Goal: Feedback & Contribution: Contribute content

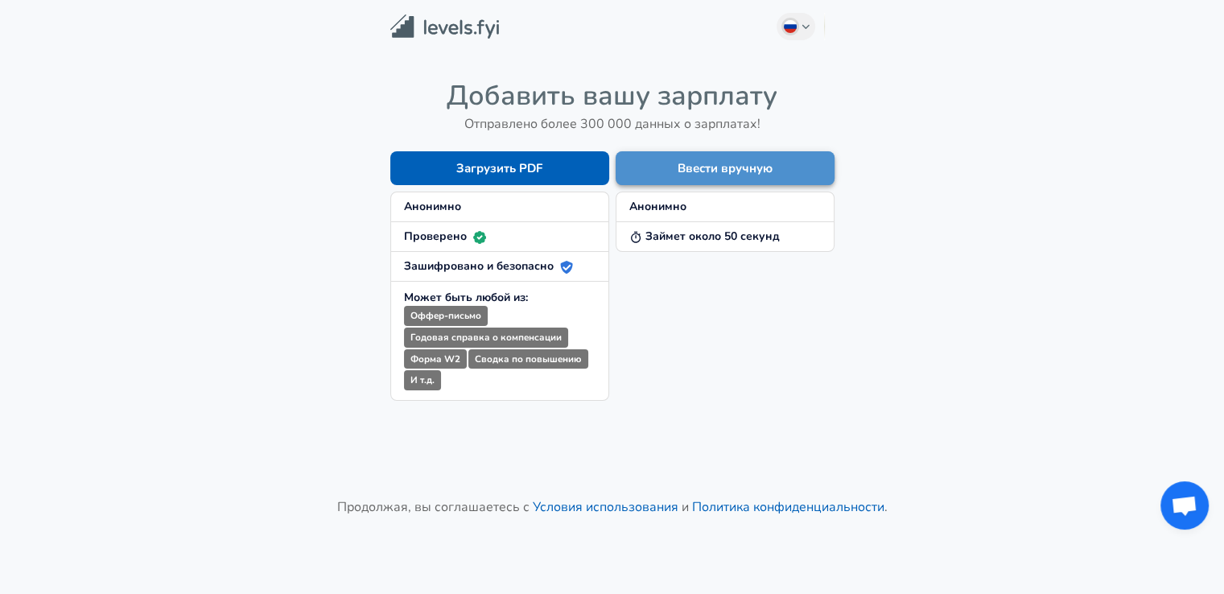
click at [675, 183] on button "Ввести вручную" at bounding box center [725, 168] width 219 height 34
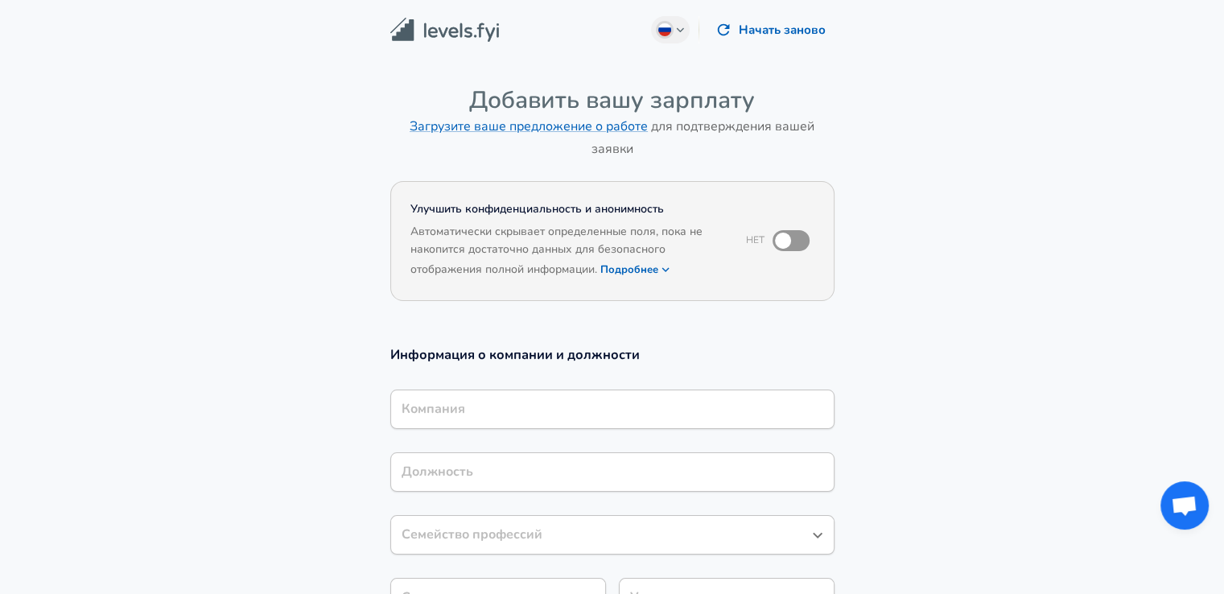
scroll to position [16, 0]
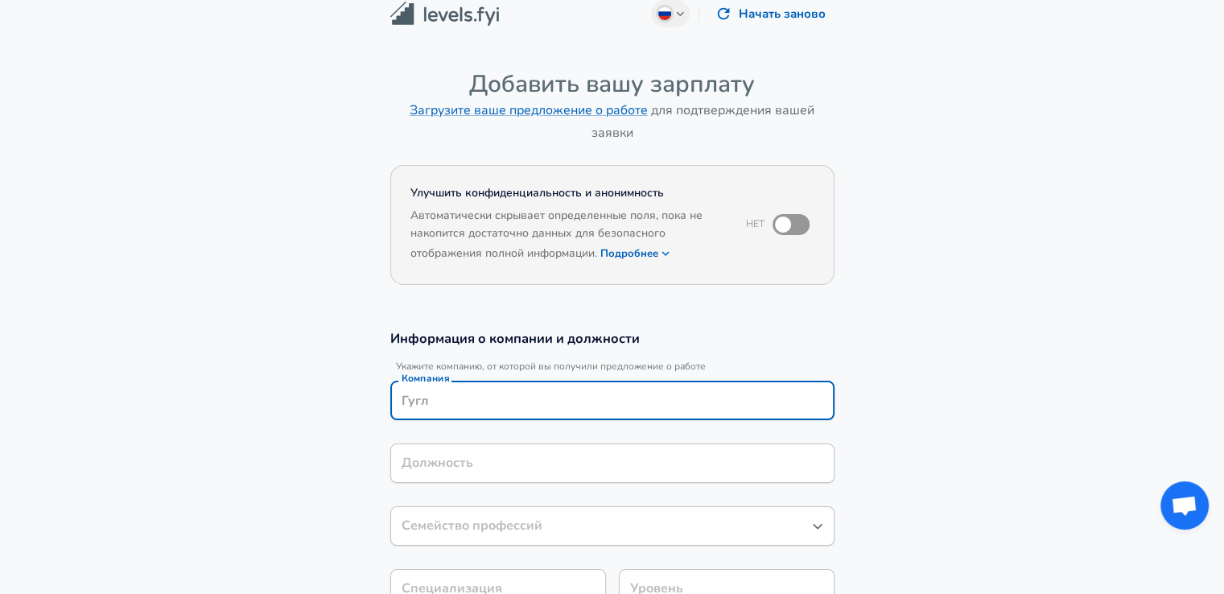
click at [512, 397] on input "Компания" at bounding box center [613, 400] width 430 height 25
type input "олавмтвук"
click at [480, 463] on input "Должность" at bounding box center [613, 463] width 430 height 25
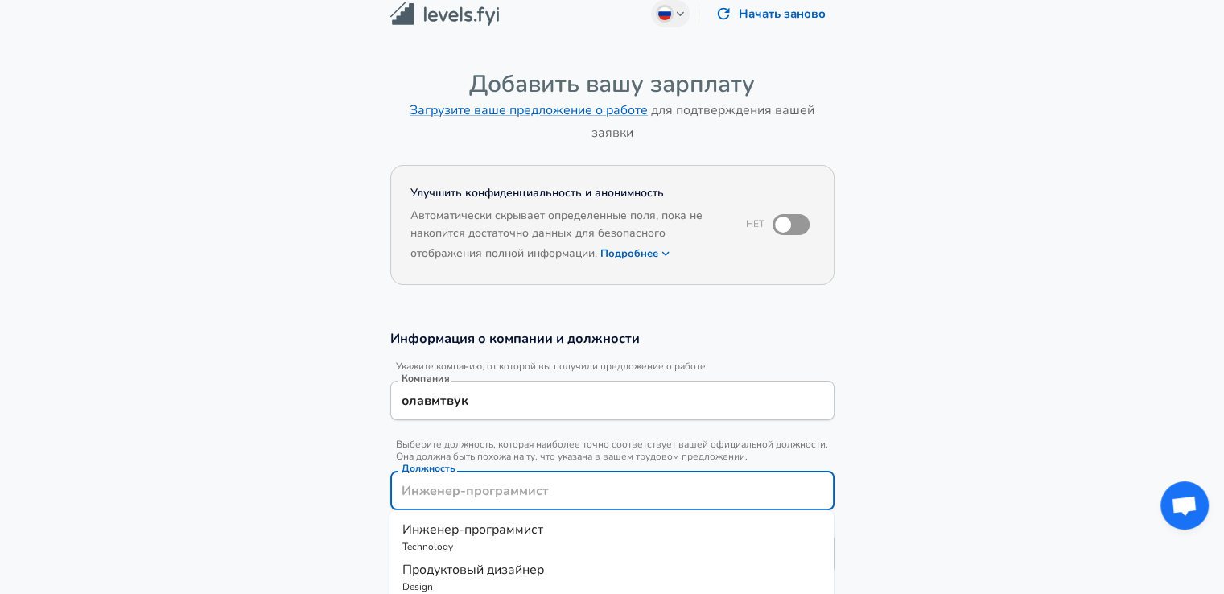
scroll to position [48, 0]
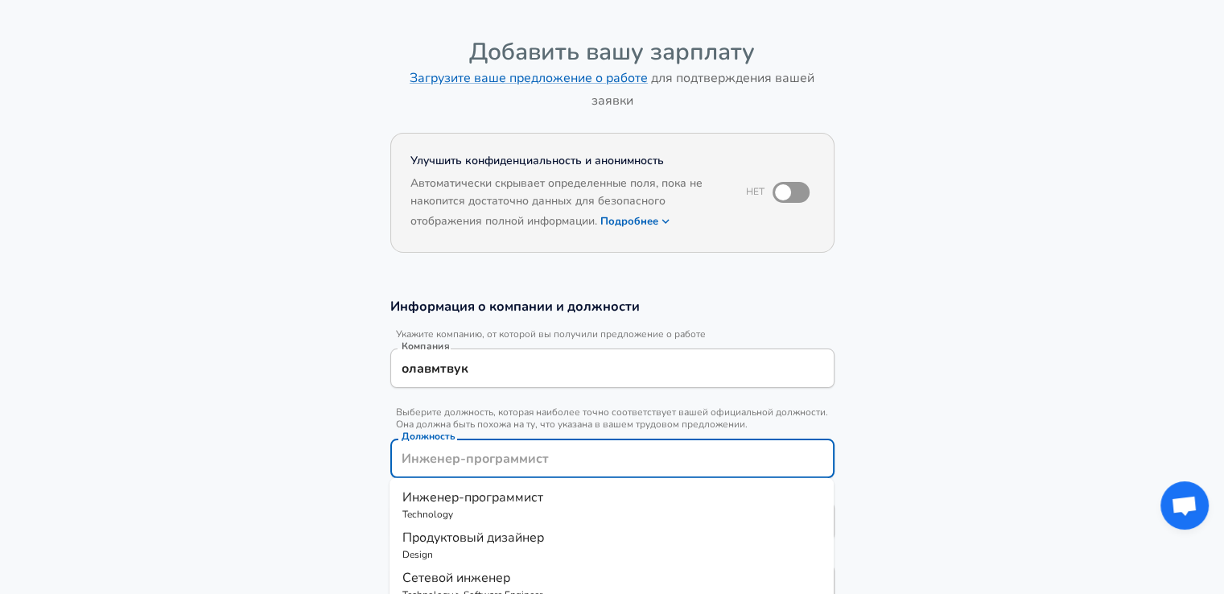
click at [472, 513] on p "Technology" at bounding box center [611, 514] width 418 height 14
type input "Инженер-программист"
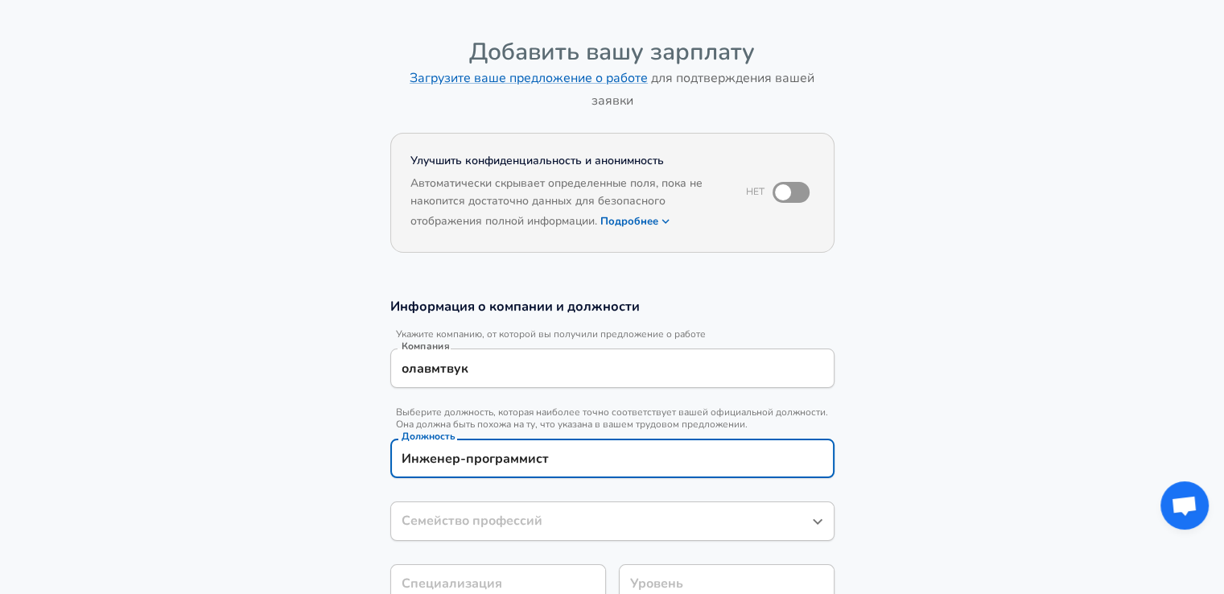
type input "Инженер-программист"
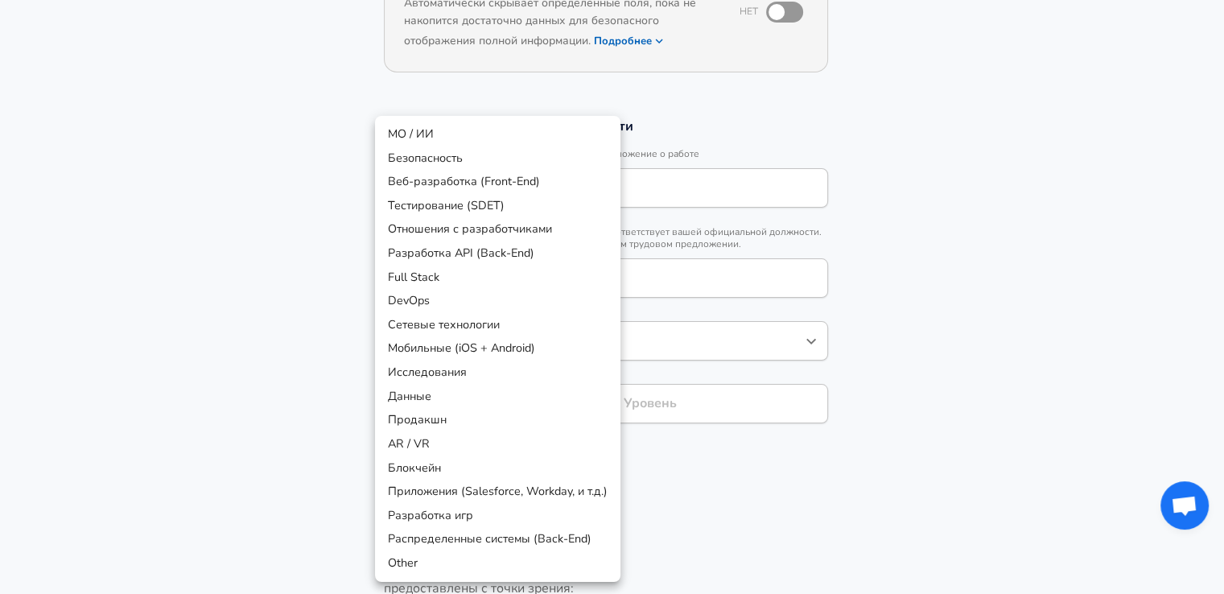
click at [557, 365] on body "Russian Change Начать заново Добавить вашу зарплату Загрузите ваше предложение …" at bounding box center [612, 68] width 1224 height 594
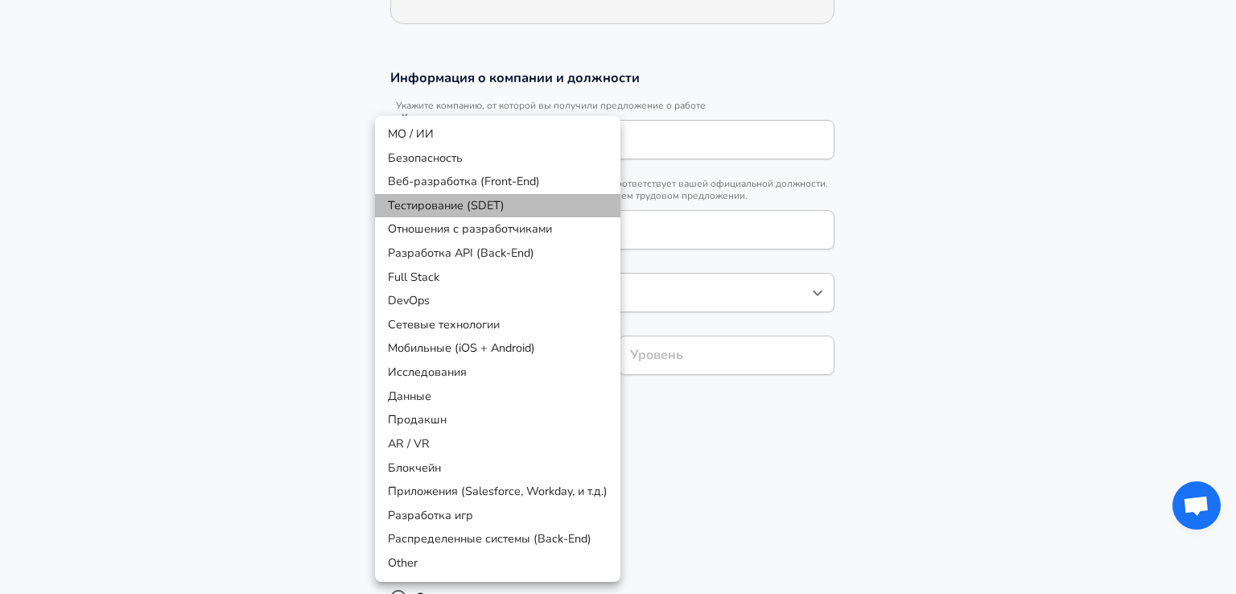
click at [470, 194] on li "Тестирование (SDET)" at bounding box center [497, 206] width 245 height 24
type input "Testing (SDET)"
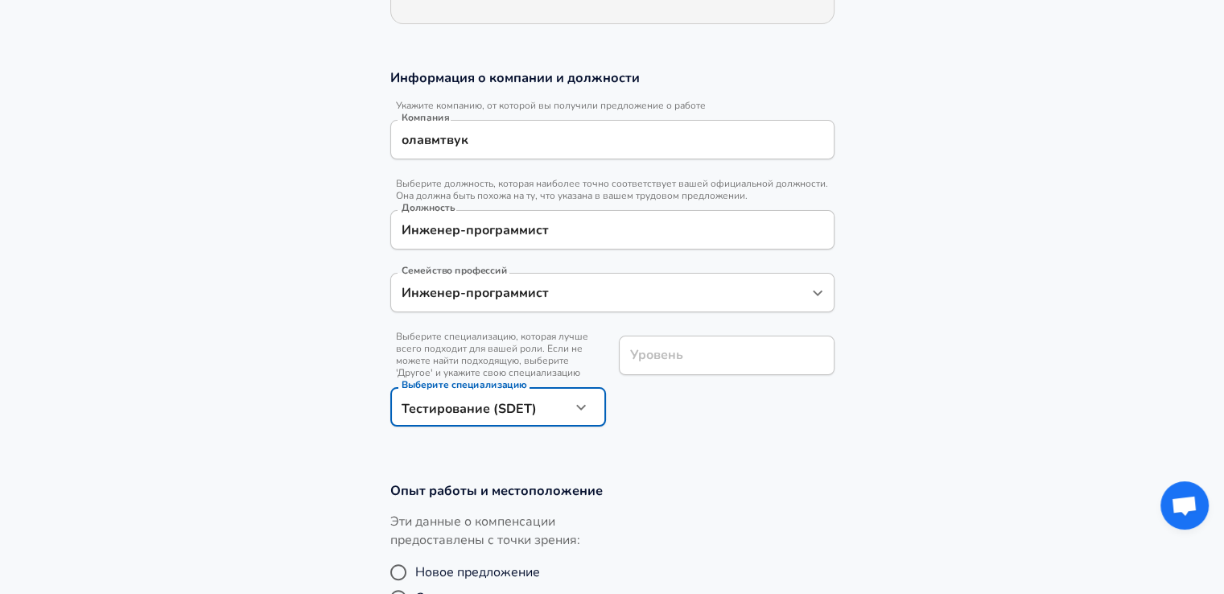
click at [671, 336] on div "Уровень" at bounding box center [727, 355] width 216 height 39
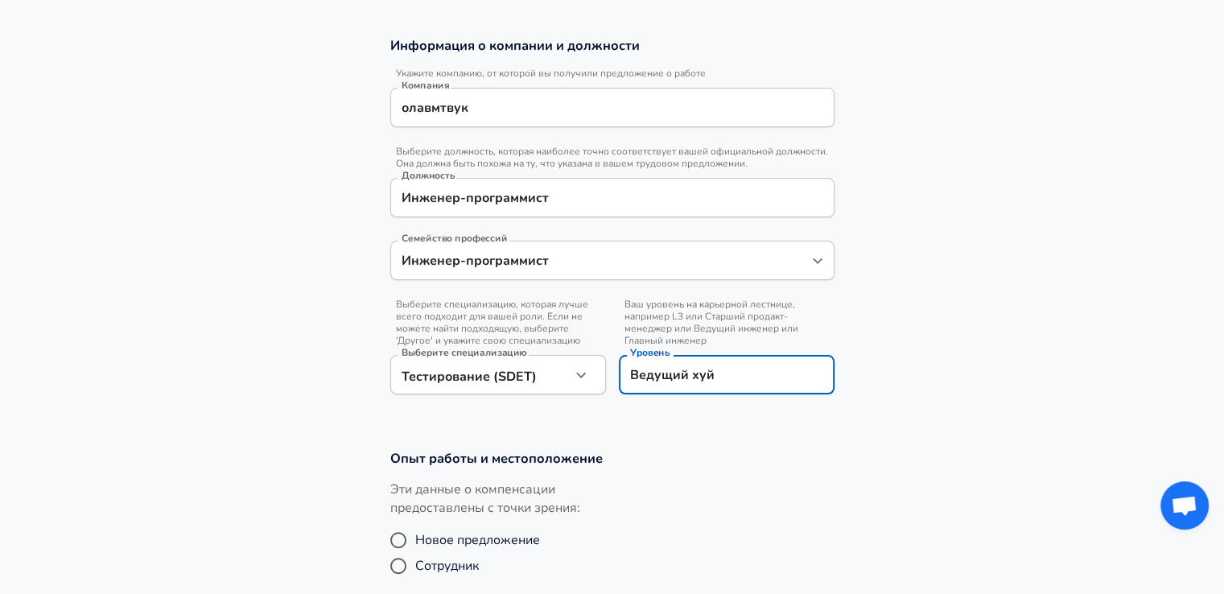
scroll to position [424, 0]
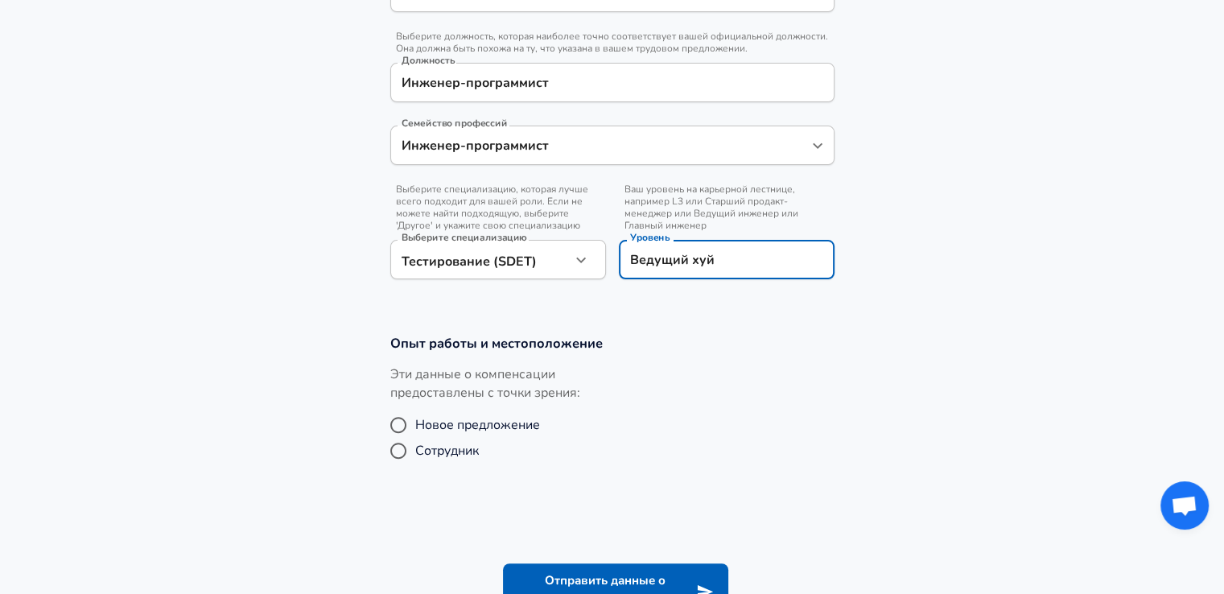
type input "Ведущий хуй"
click at [418, 452] on span "Сотрудник" at bounding box center [447, 450] width 64 height 19
click at [415, 452] on input "Сотрудник" at bounding box center [398, 451] width 34 height 26
radio input "true"
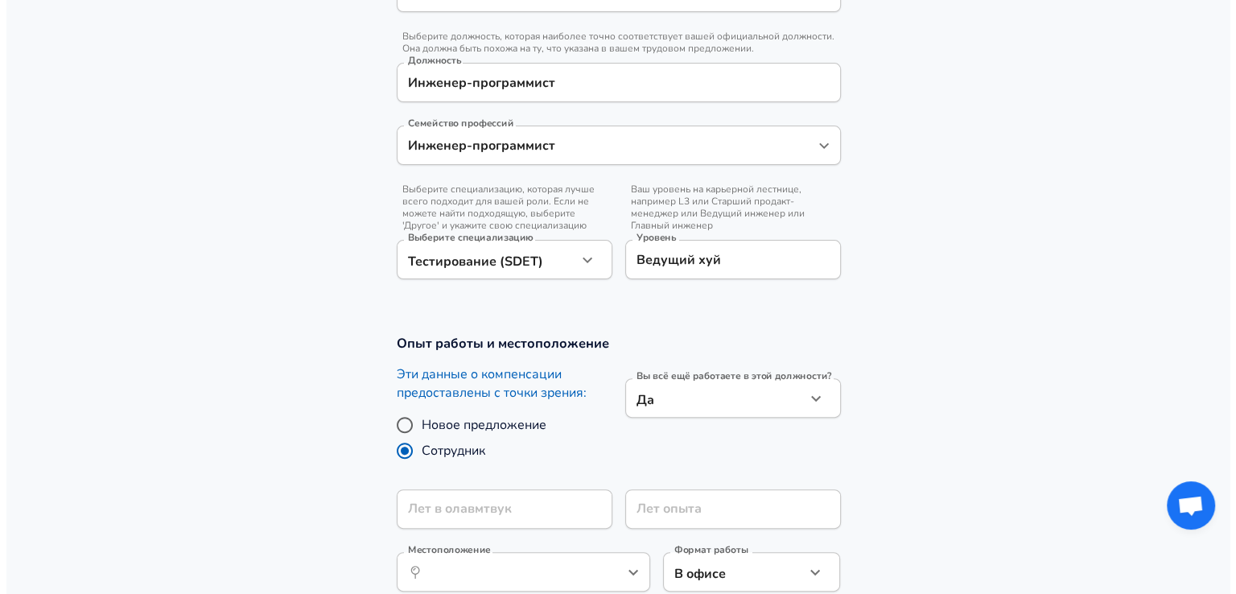
scroll to position [556, 0]
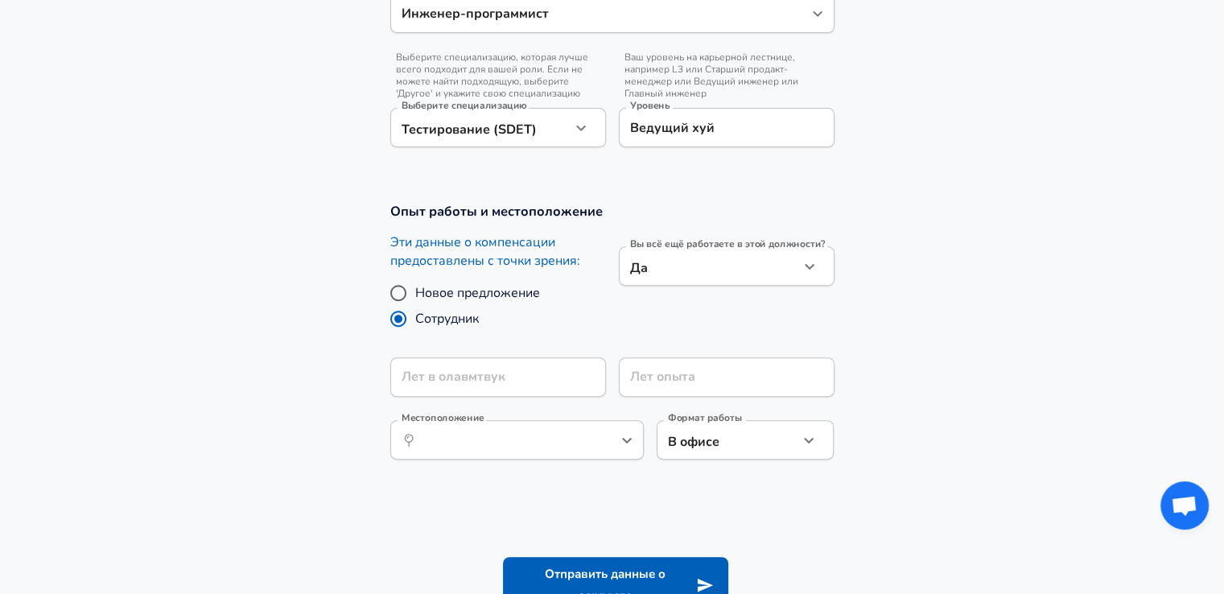
click at [406, 303] on input "Новое предложение" at bounding box center [398, 293] width 34 height 26
radio input "true"
radio input "false"
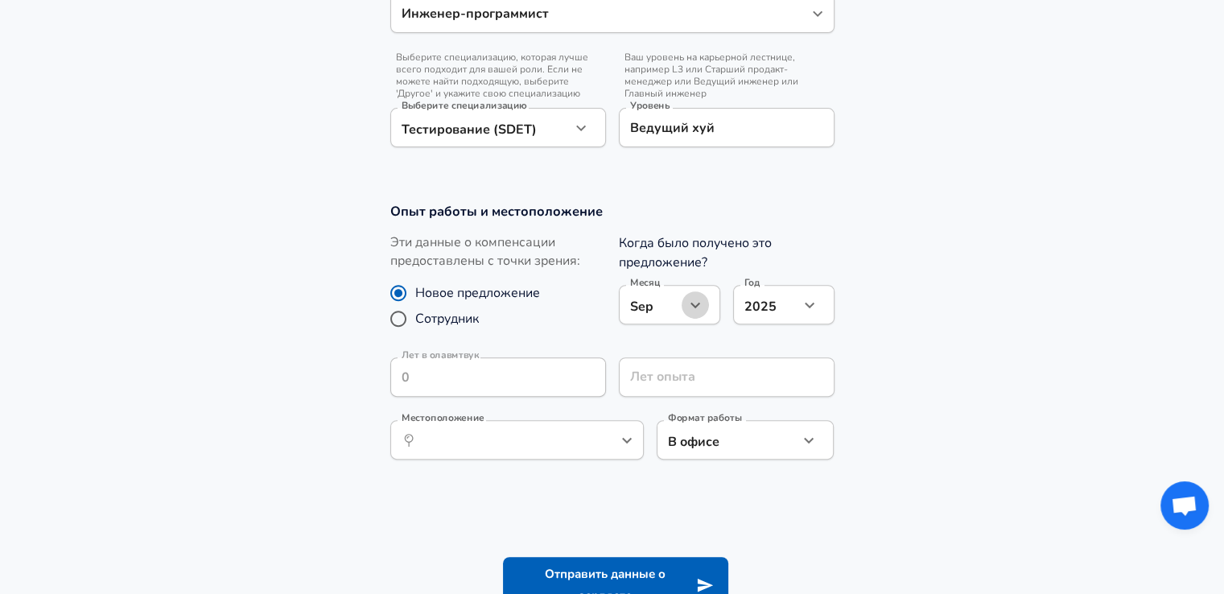
click at [686, 314] on button "button" at bounding box center [695, 304] width 27 height 27
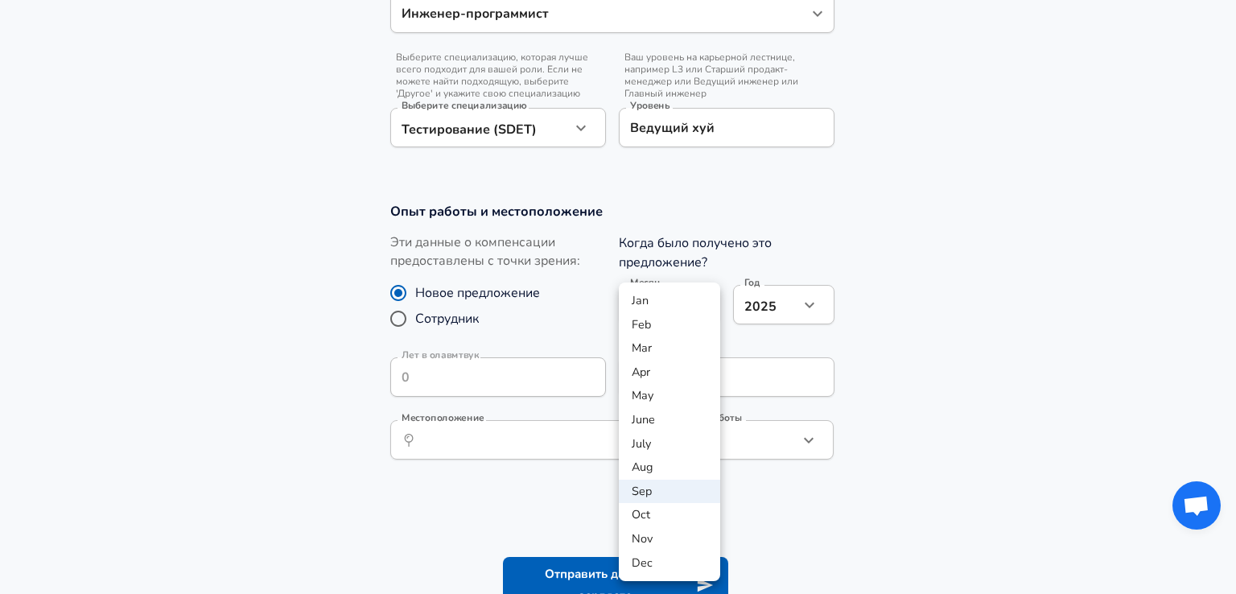
click at [1020, 349] on div at bounding box center [618, 297] width 1236 height 594
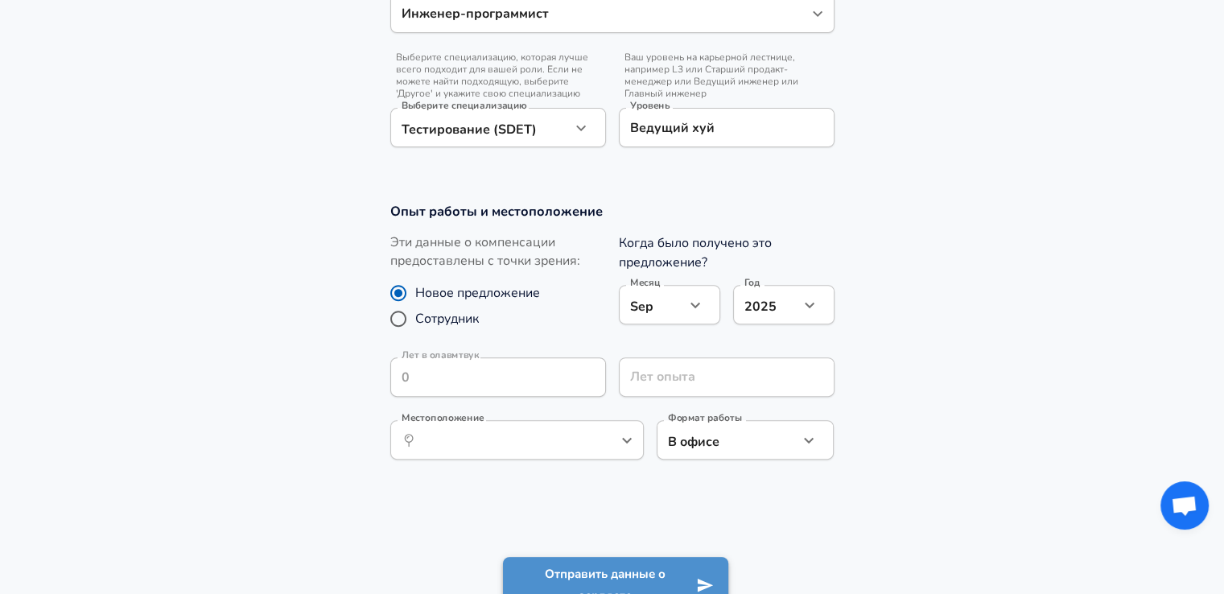
click at [557, 574] on button "Отправить данные о зарплате" at bounding box center [615, 585] width 225 height 56
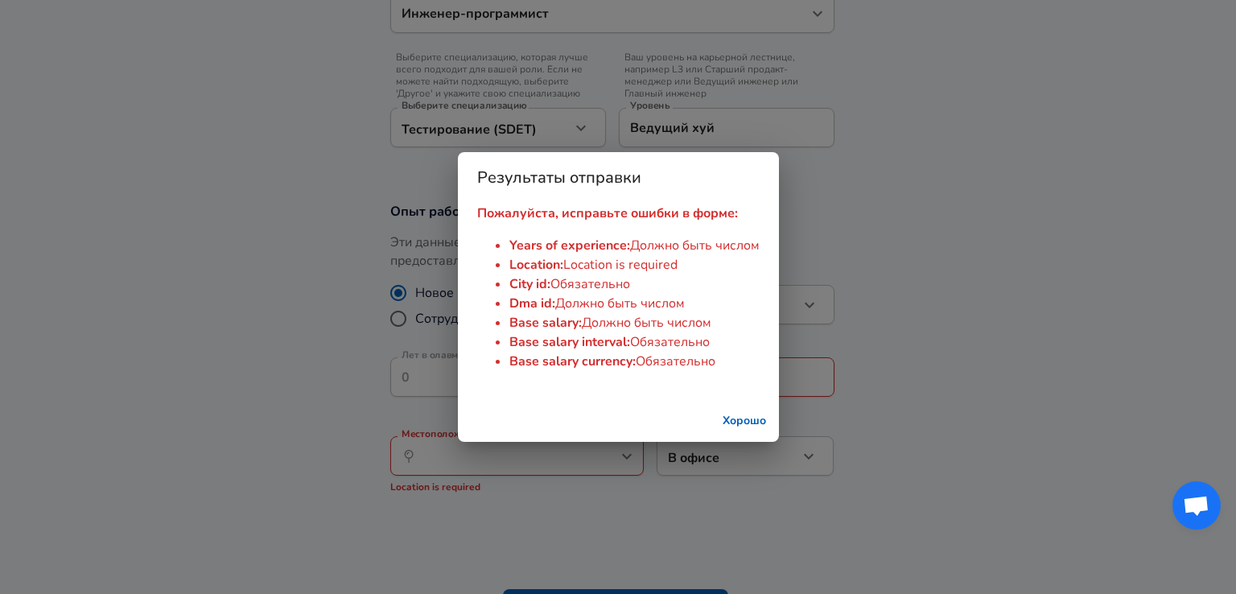
click at [742, 424] on button "Хорошо" at bounding box center [744, 421] width 56 height 30
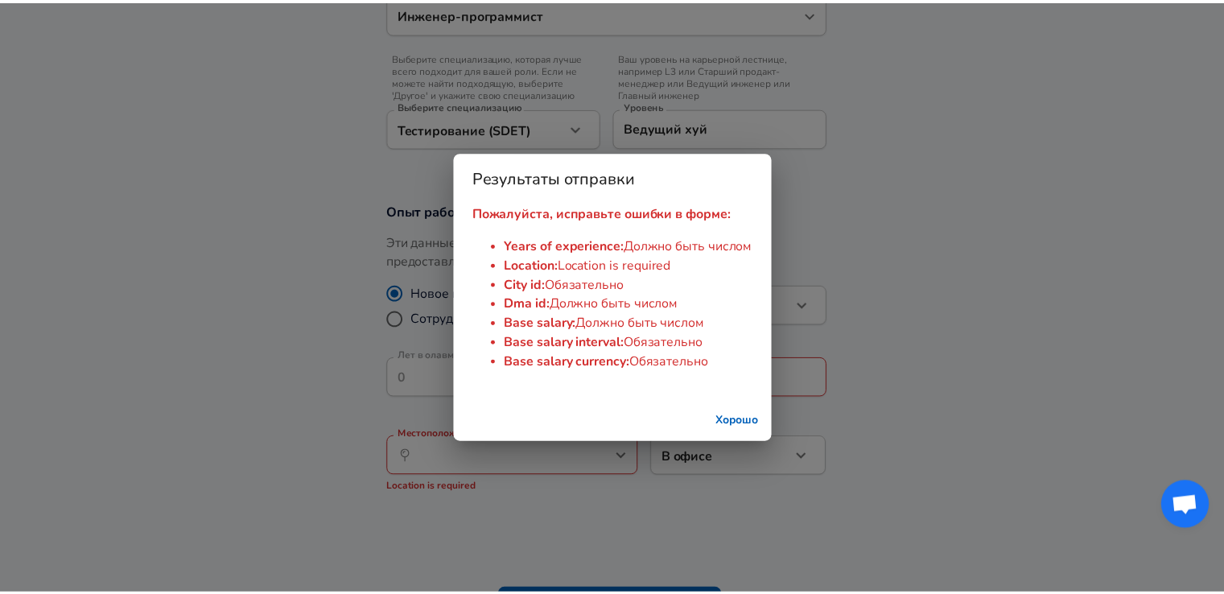
scroll to position [606, 0]
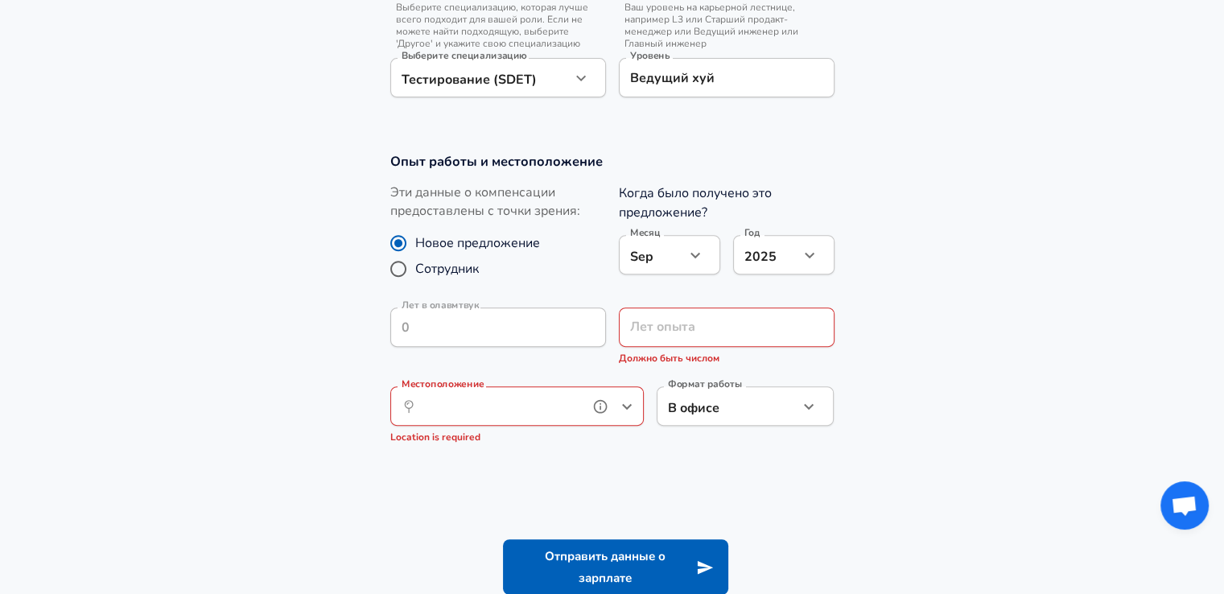
click at [554, 405] on input "Местоположение" at bounding box center [499, 405] width 165 height 25
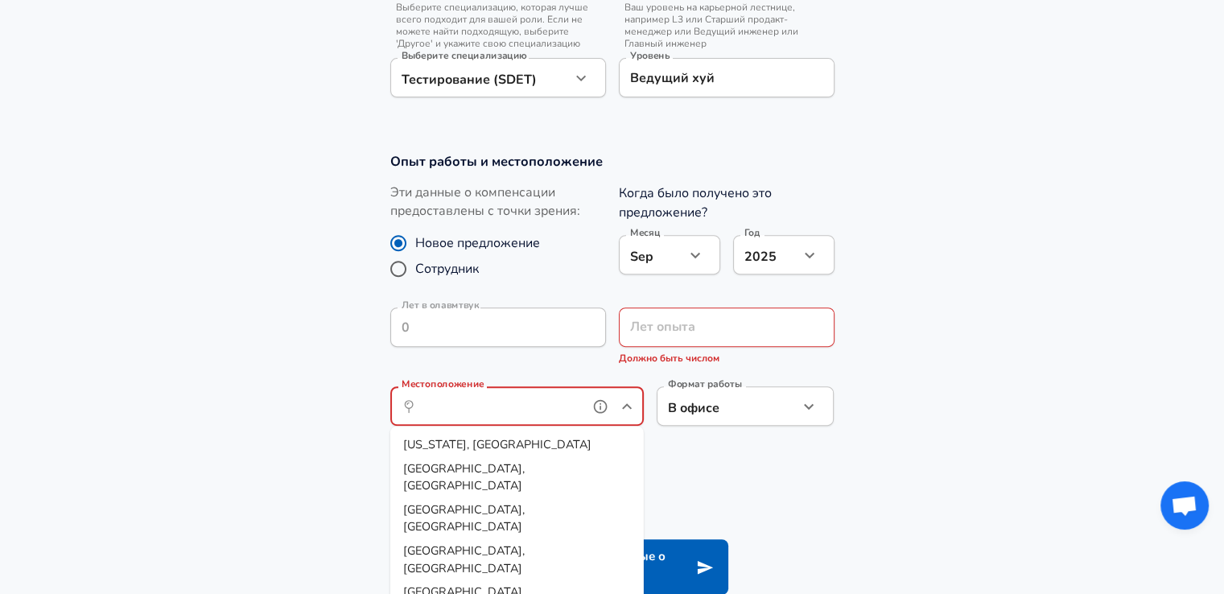
click at [497, 439] on li "[US_STATE], [GEOGRAPHIC_DATA]" at bounding box center [516, 444] width 253 height 24
type input "[US_STATE], [GEOGRAPHIC_DATA]"
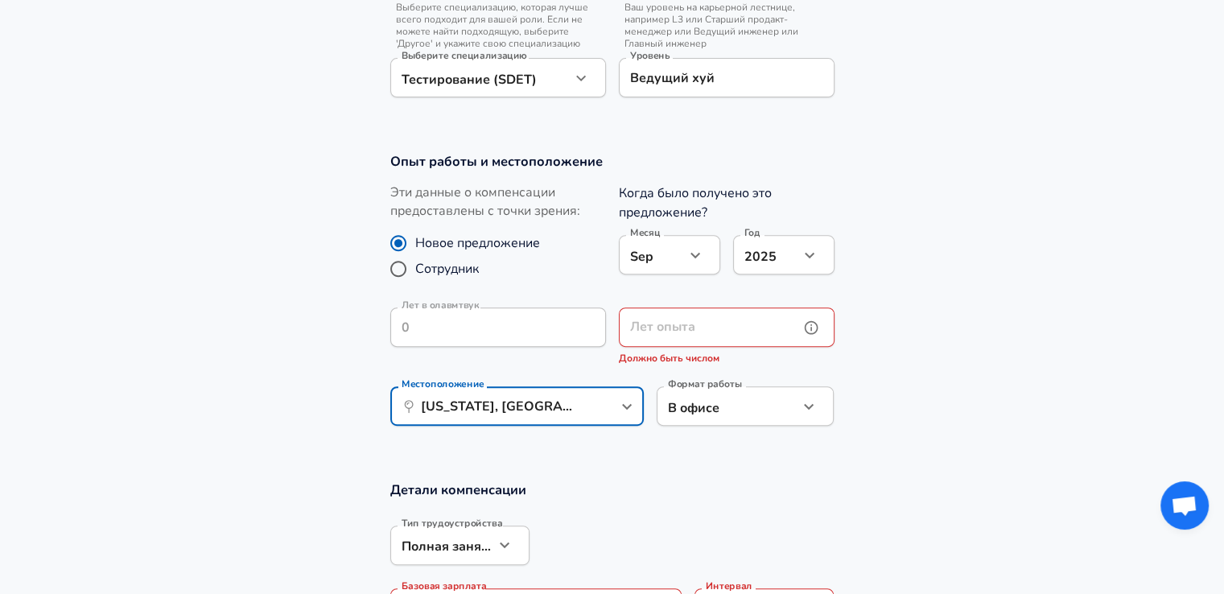
click at [682, 332] on input "Лет опыта" at bounding box center [709, 326] width 180 height 39
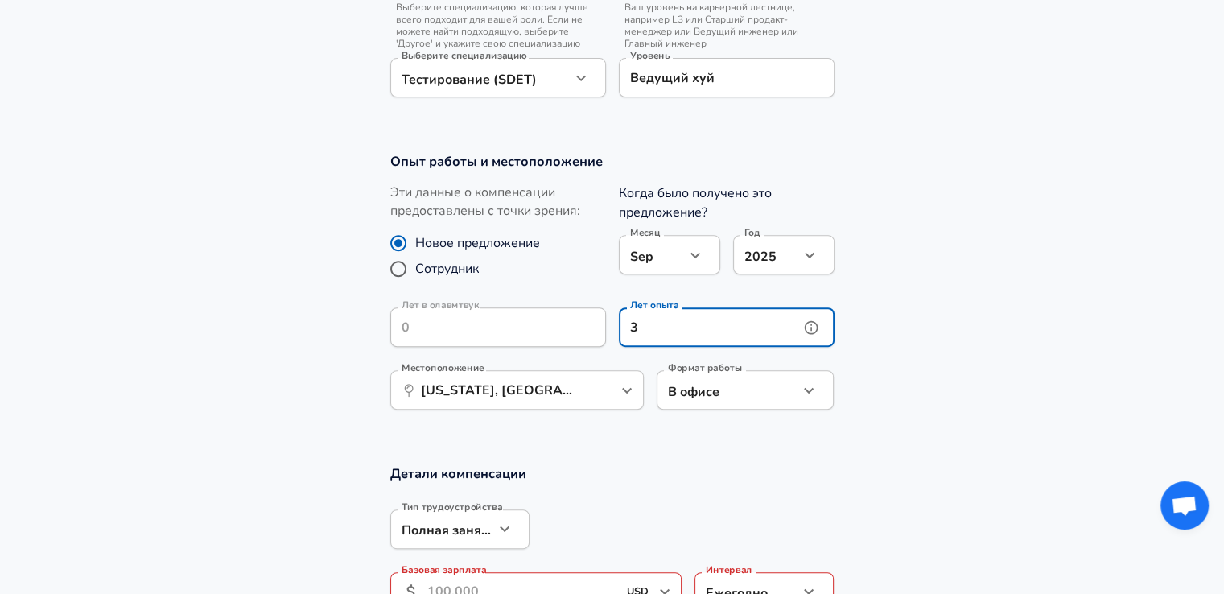
scroll to position [918, 0]
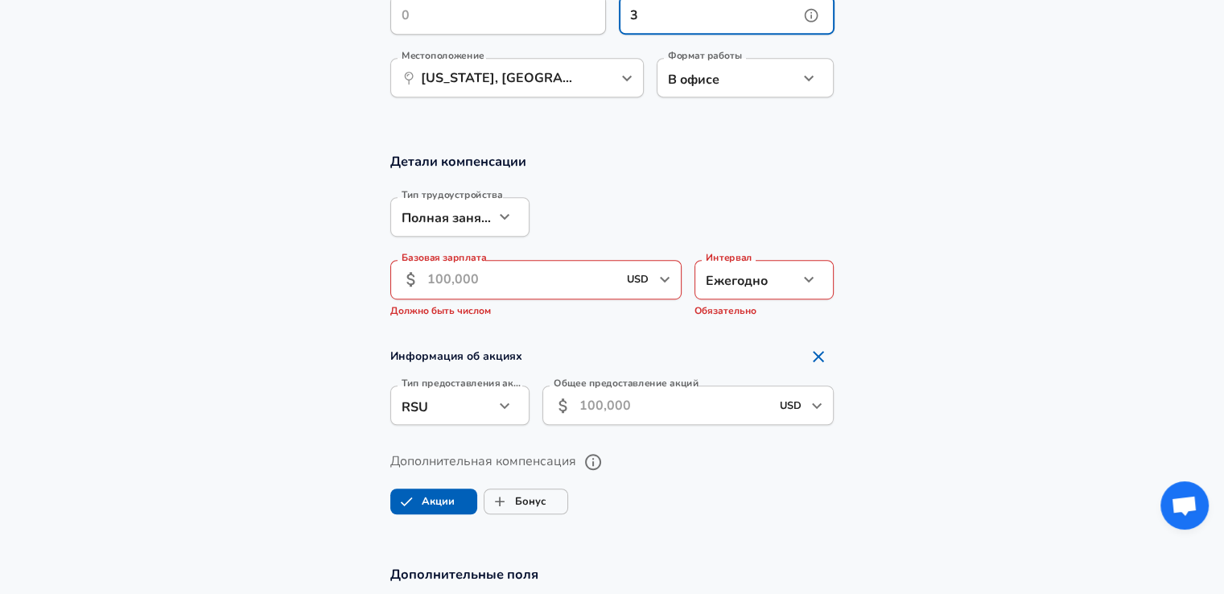
type input "3"
click at [518, 292] on input "Базовая зарплата" at bounding box center [522, 279] width 191 height 39
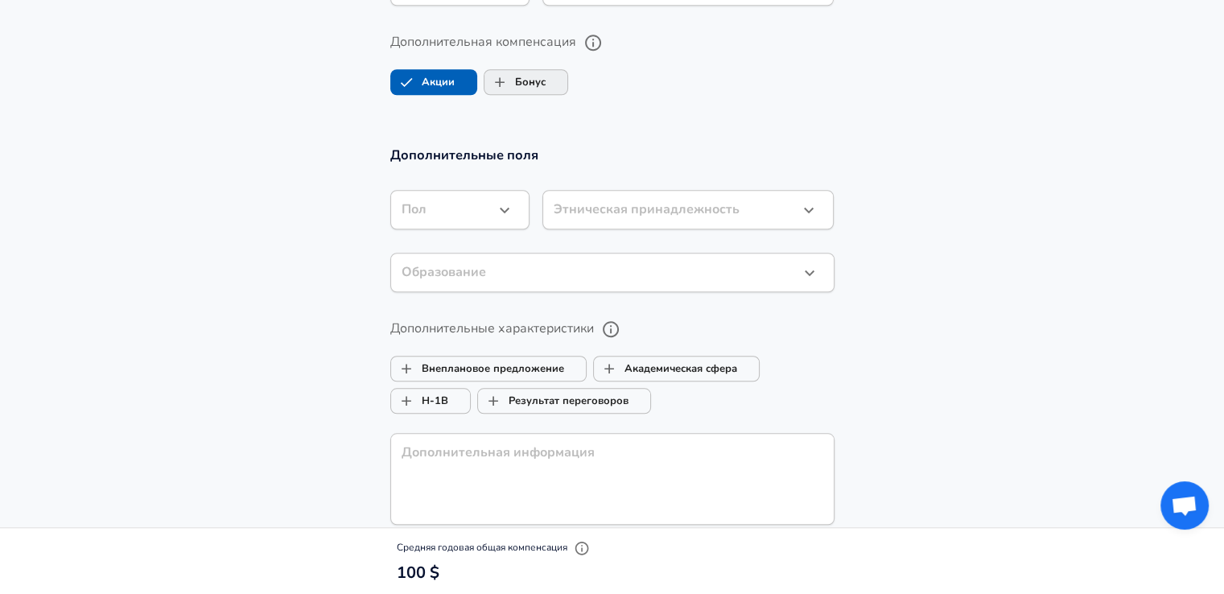
scroll to position [1240, 0]
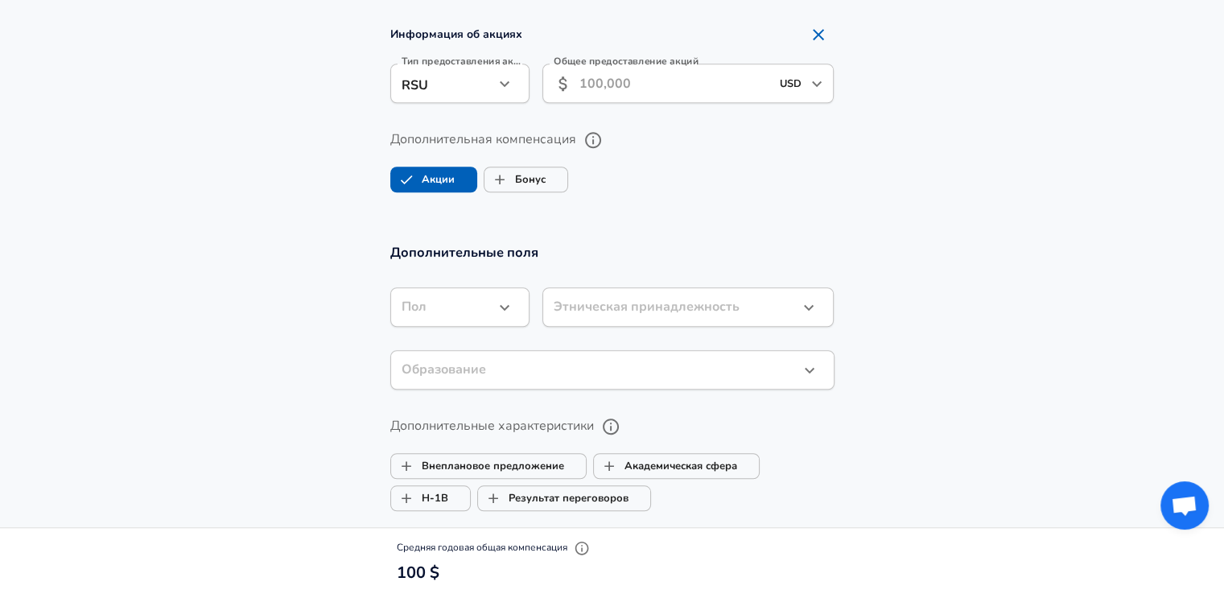
type input "100"
click at [436, 193] on label "Акции" at bounding box center [423, 179] width 64 height 31
checkbox input "false"
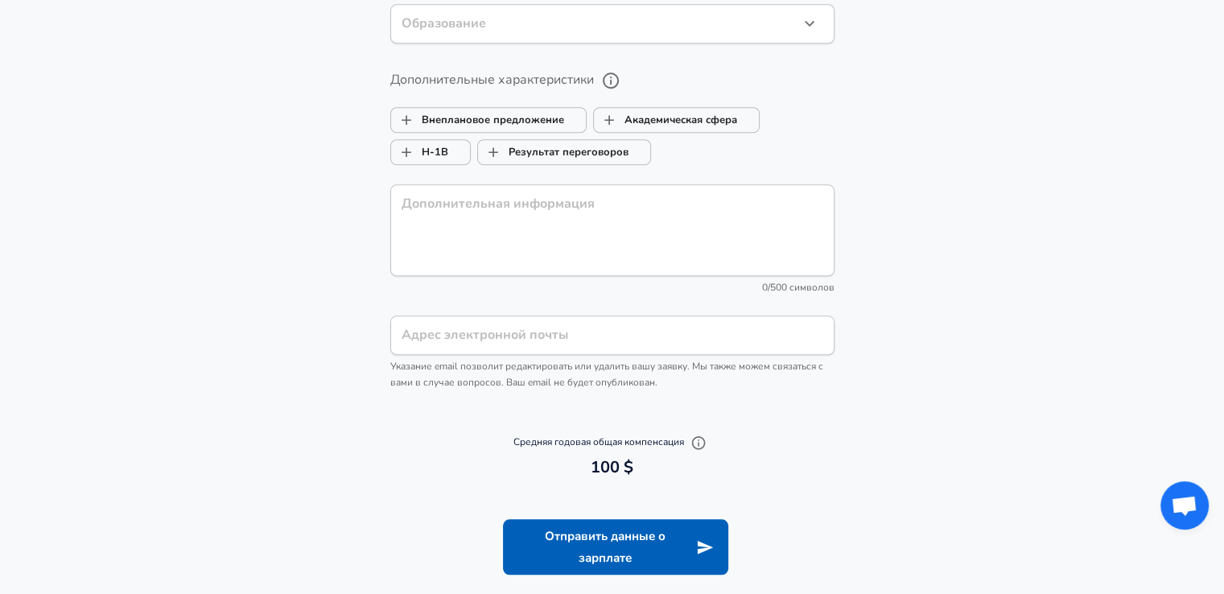
scroll to position [1477, 0]
click at [560, 566] on button "Отправить данные о зарплате" at bounding box center [615, 546] width 225 height 56
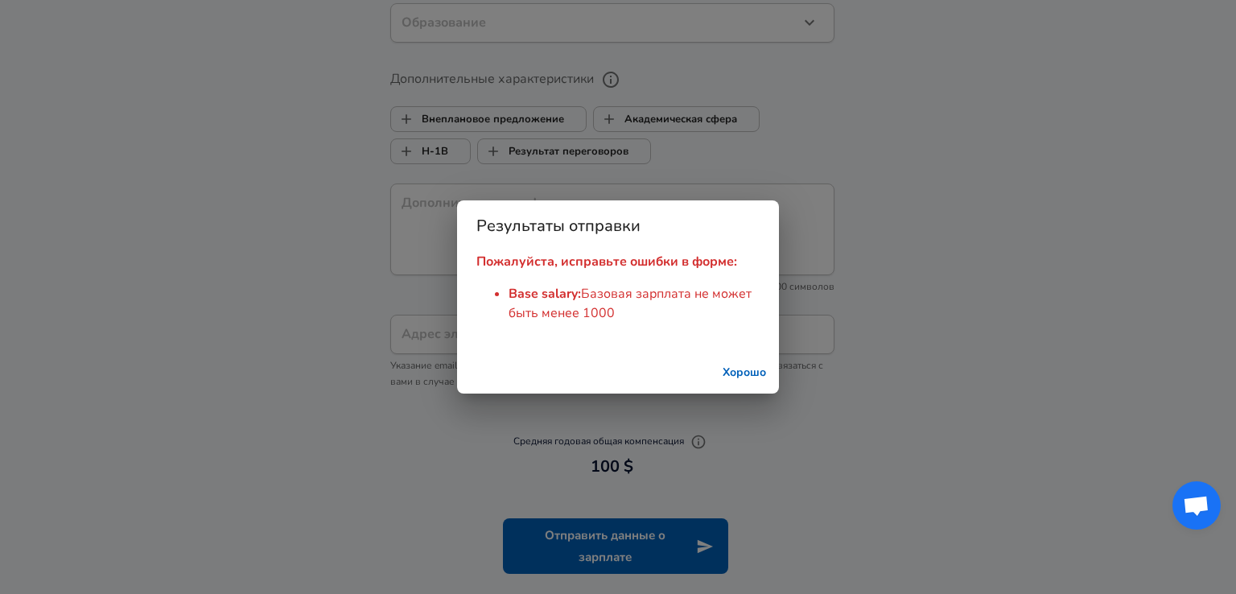
click at [724, 381] on button "Хорошо" at bounding box center [744, 373] width 56 height 30
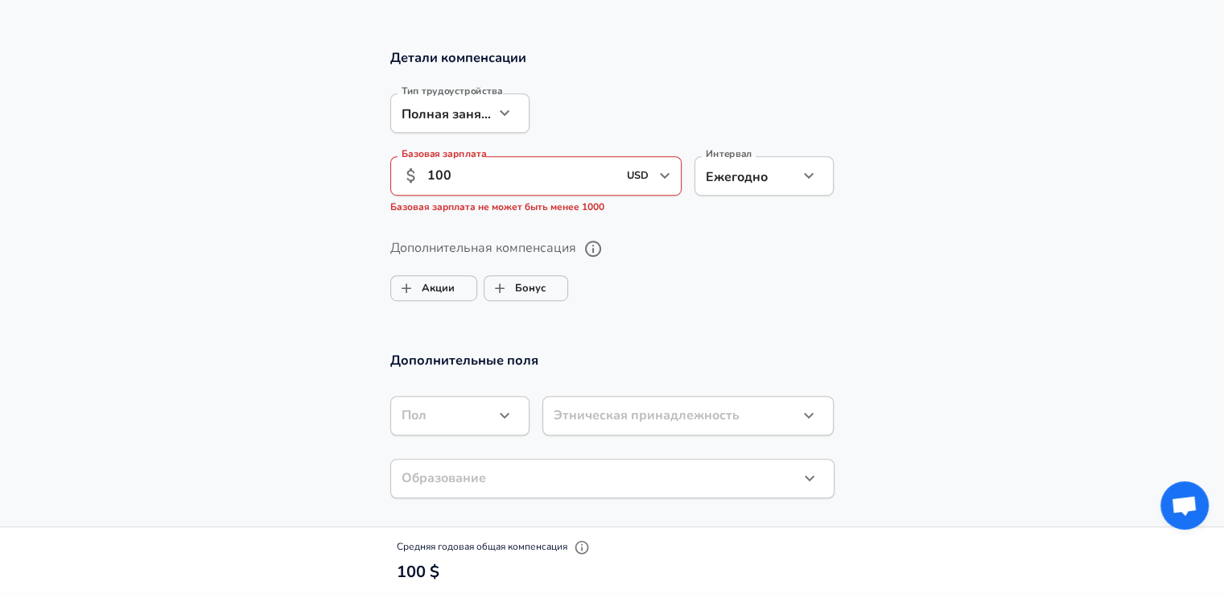
scroll to position [958, 0]
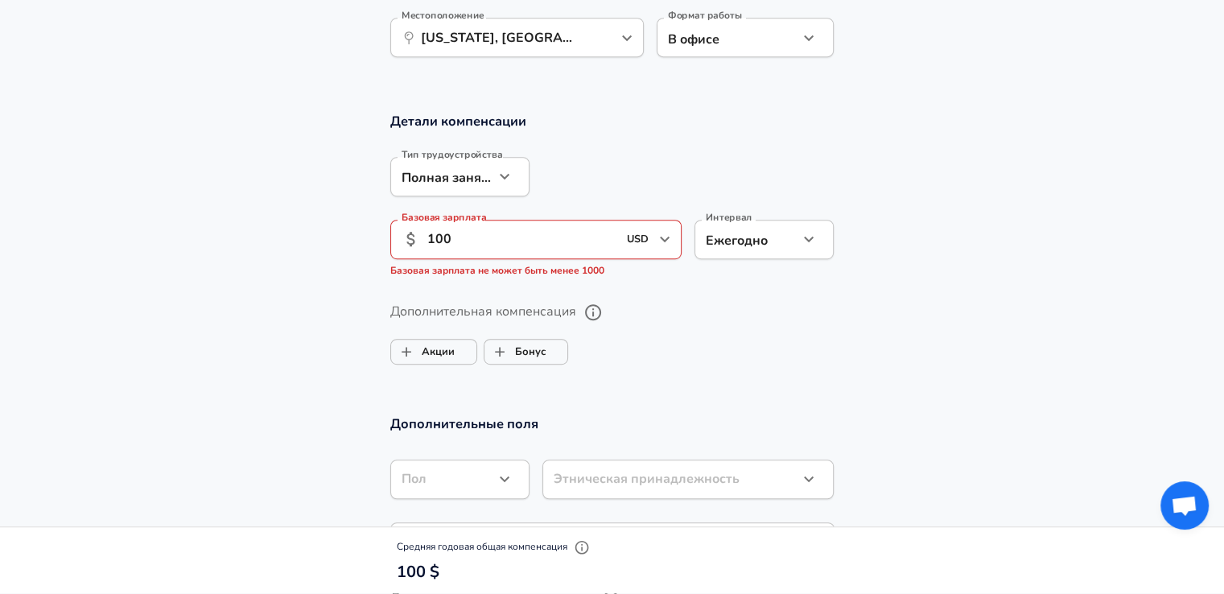
click at [586, 241] on input "100" at bounding box center [522, 239] width 191 height 39
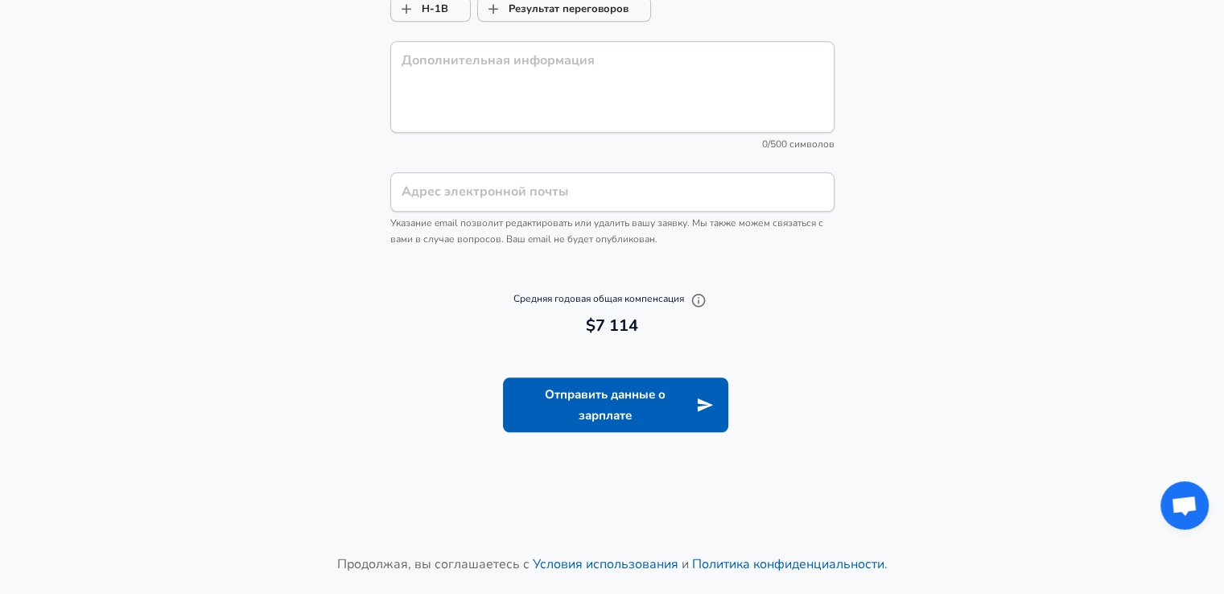
scroll to position [1631, 0]
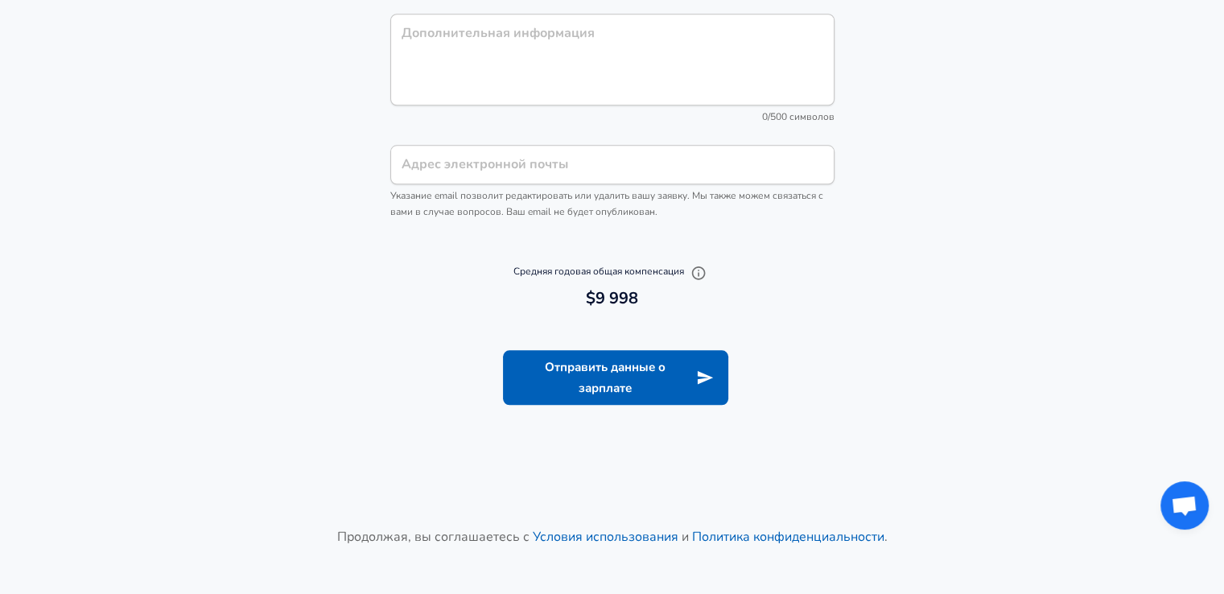
type input "10,000"
click at [605, 329] on section "Отправить данные о зарплате" at bounding box center [612, 375] width 1224 height 112
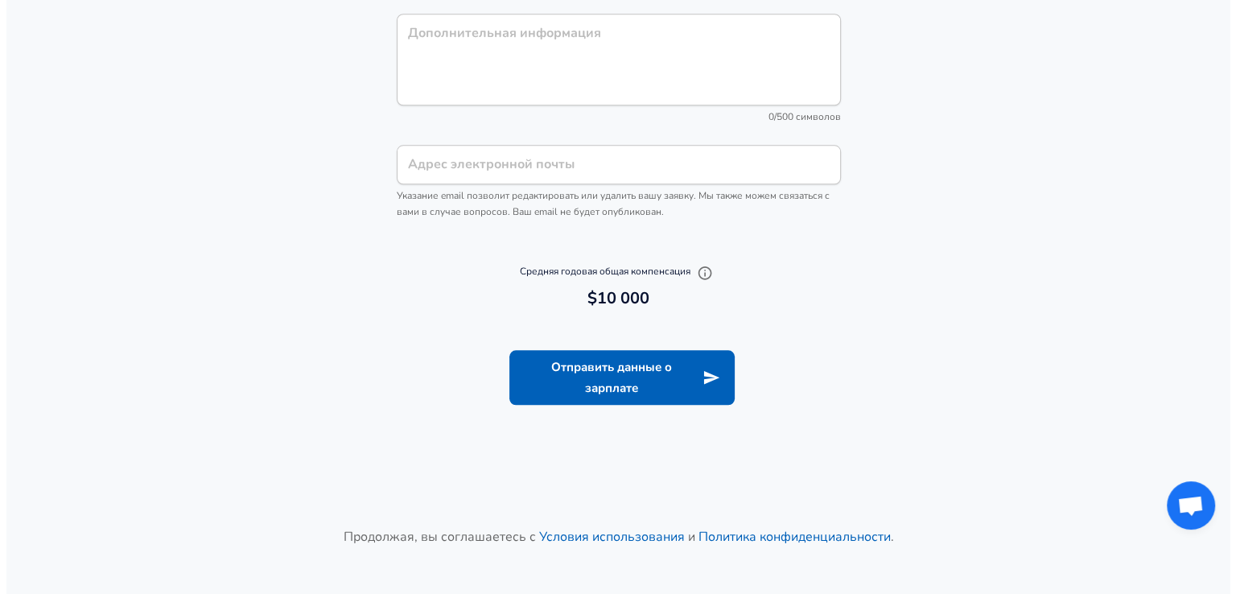
scroll to position [0, 0]
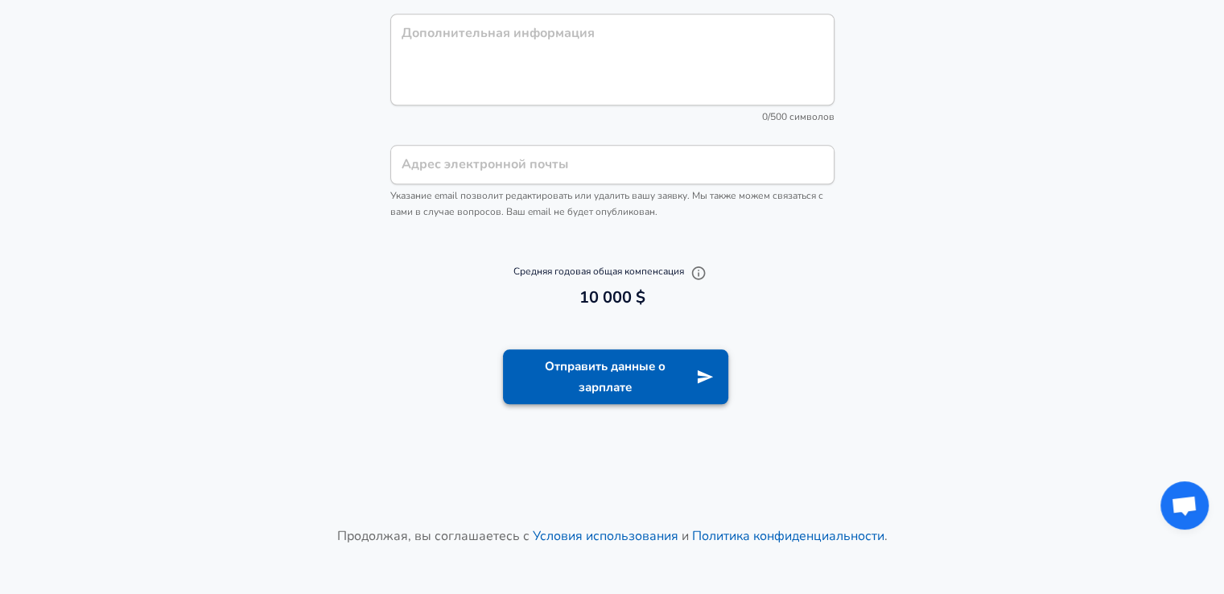
click at [590, 368] on button "Отправить данные о зарплате" at bounding box center [615, 377] width 225 height 56
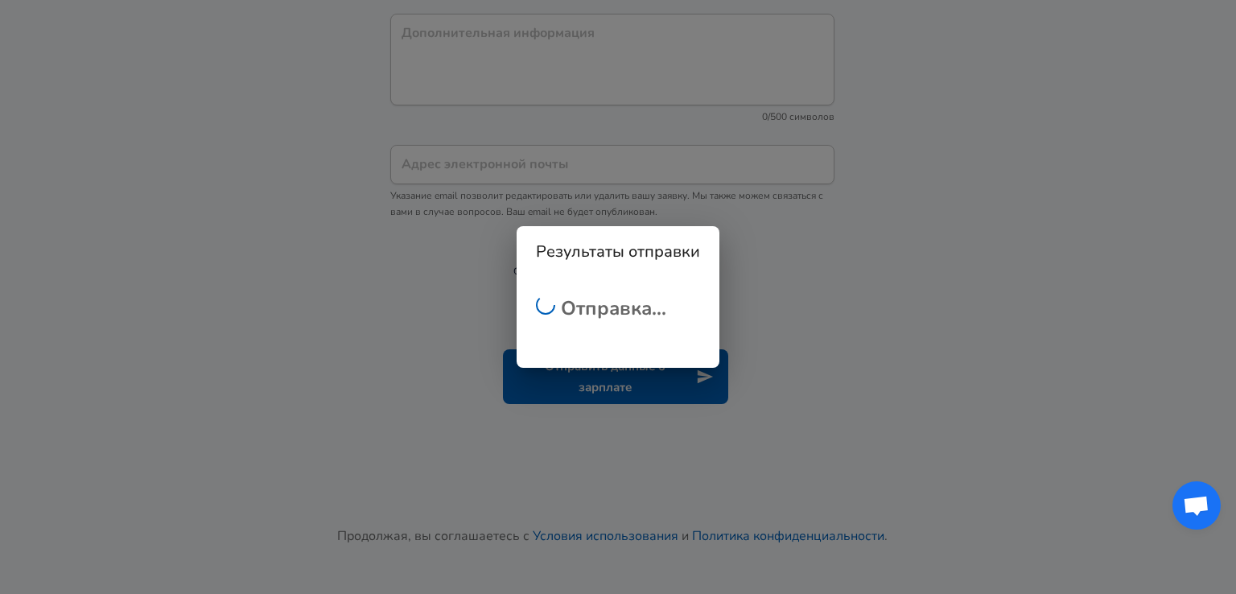
scroll to position [553, 0]
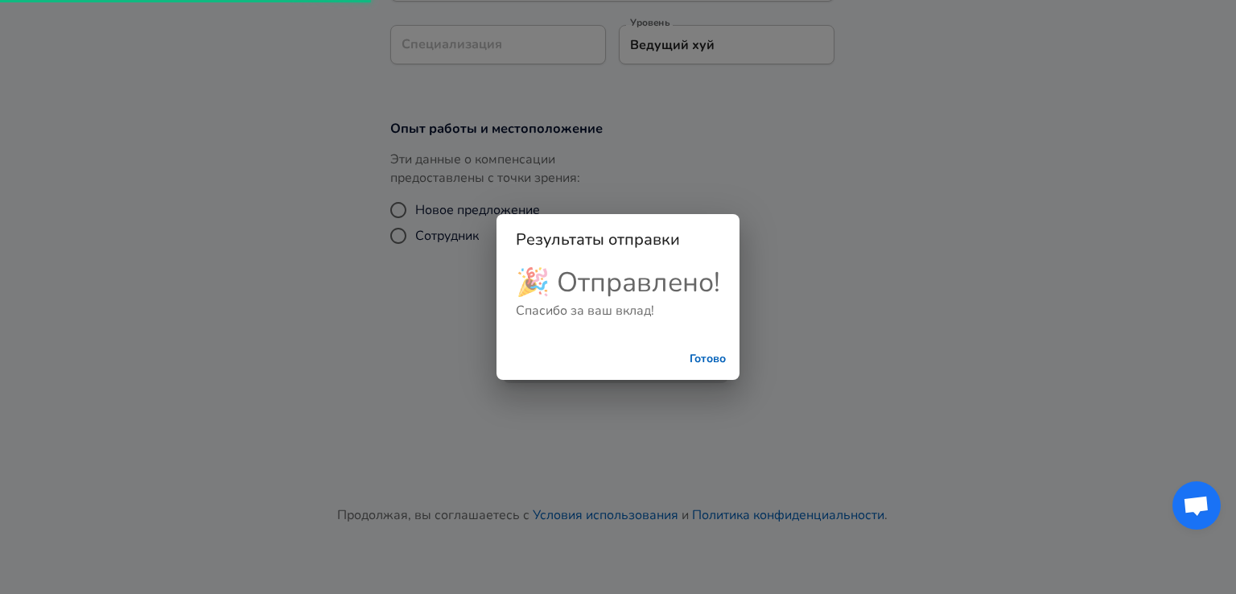
scroll to position [698, 0]
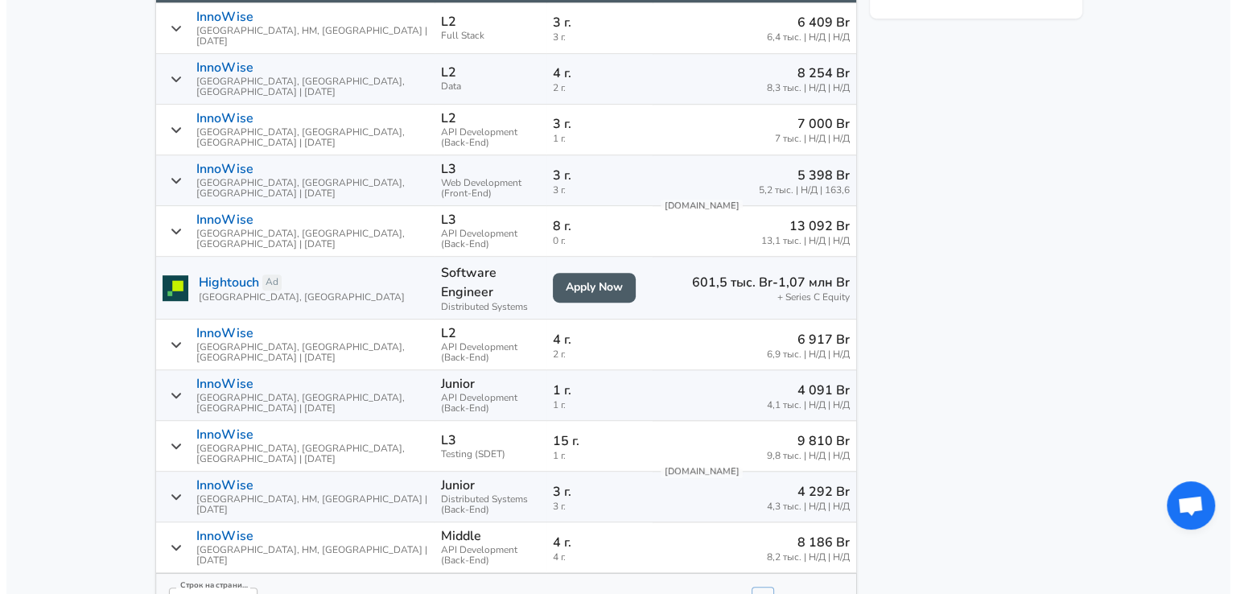
scroll to position [948, 0]
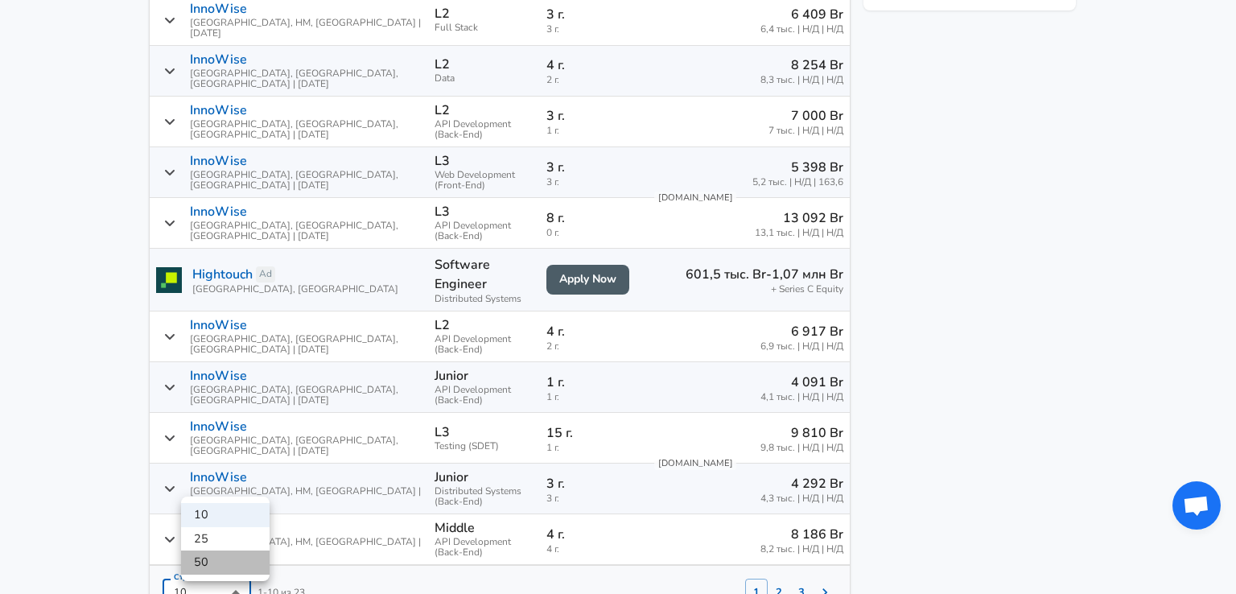
click at [221, 551] on li "50" at bounding box center [225, 562] width 89 height 24
type input "50"
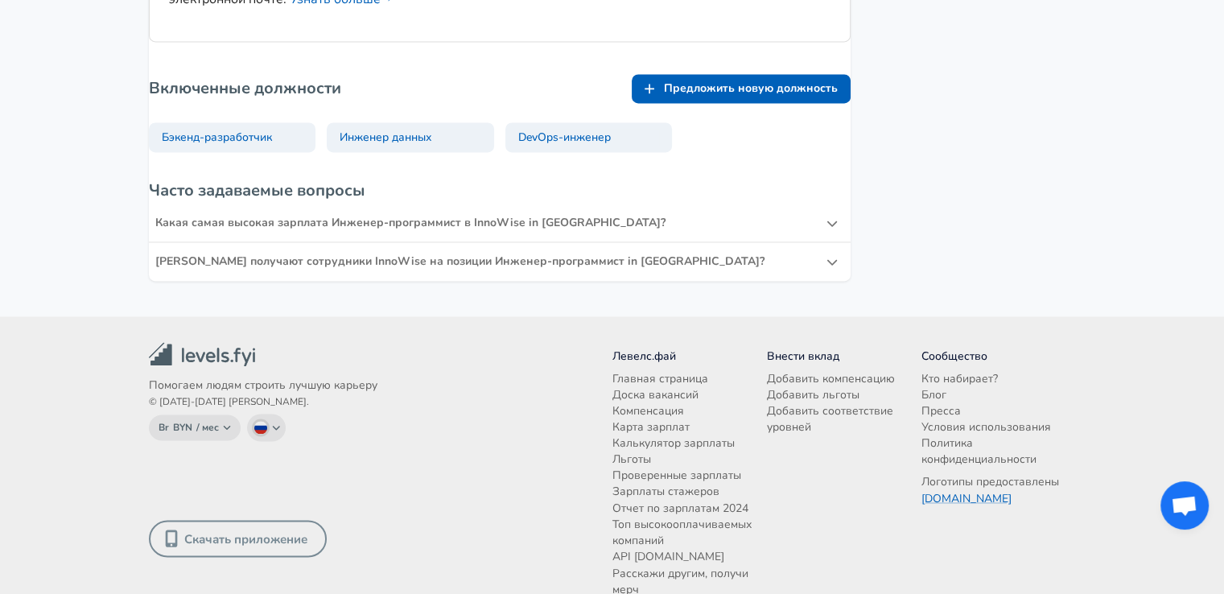
click at [109, 392] on footer "Помогаем людям строить лучшую карьеру © [DATE]-[DATE] [PERSON_NAME]. Br BYN / м…" at bounding box center [612, 488] width 1224 height 344
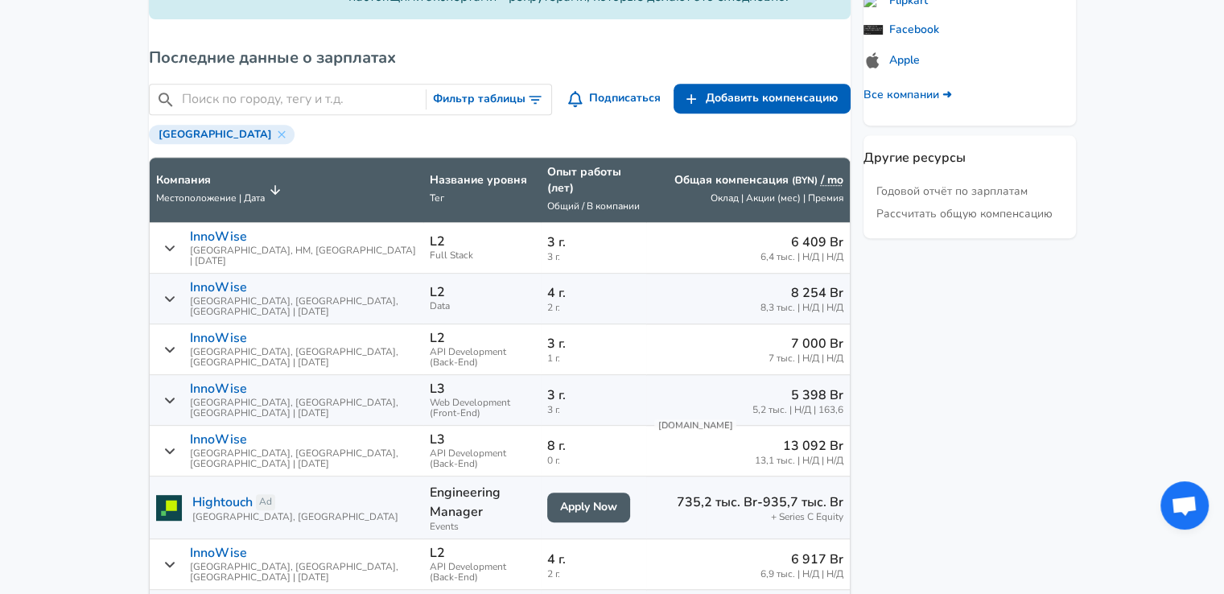
scroll to position [704, 0]
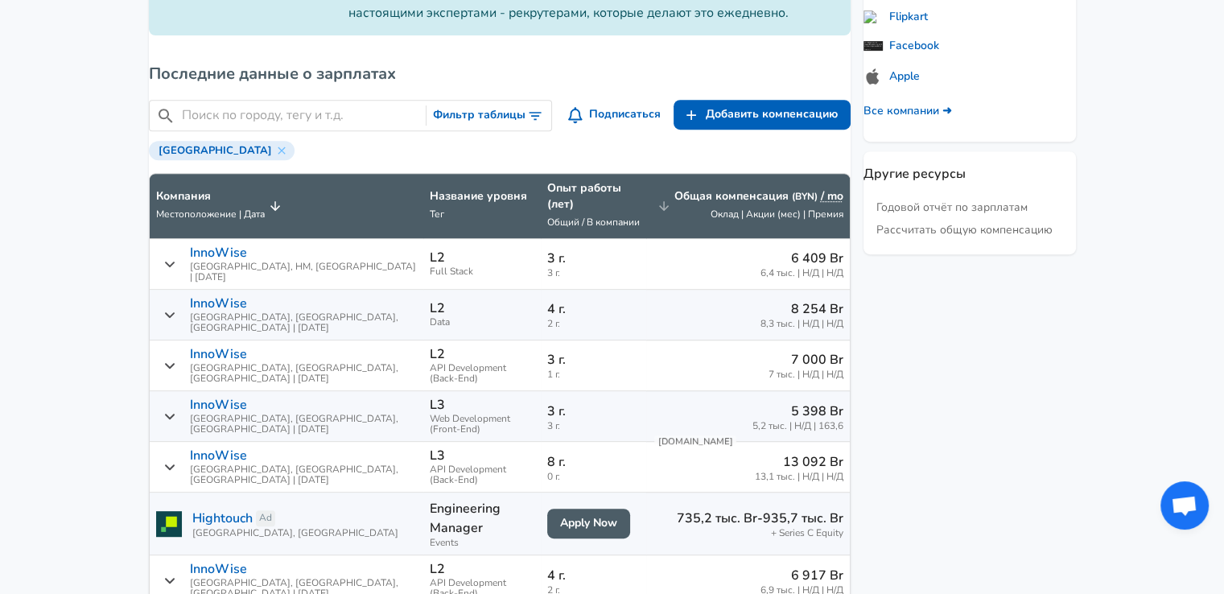
click at [801, 220] on span "Оклад | Акции (мес) | Премия" at bounding box center [777, 214] width 133 height 13
